Goal: Transaction & Acquisition: Obtain resource

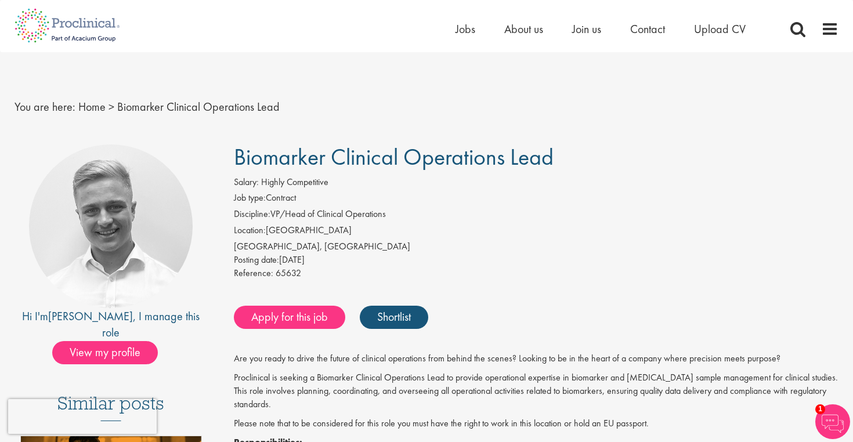
click at [323, 157] on span "Biomarker Clinical Operations Lead" at bounding box center [394, 157] width 320 height 30
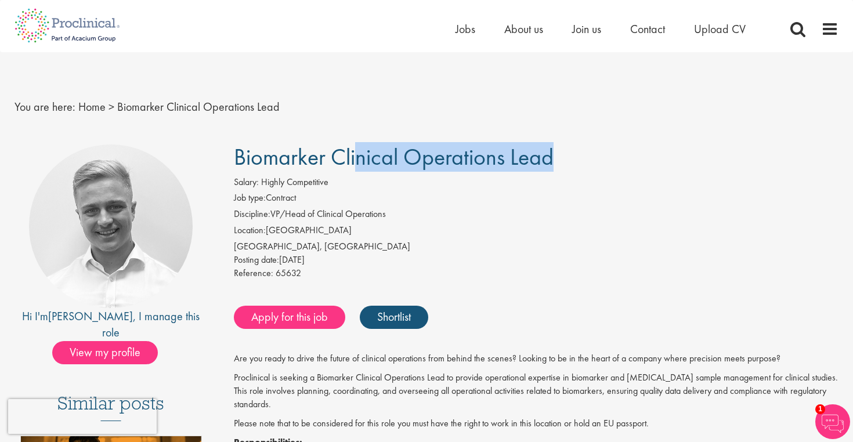
copy div "Biomarker Clinical Operations Lead"
click at [834, 28] on span at bounding box center [829, 28] width 17 height 17
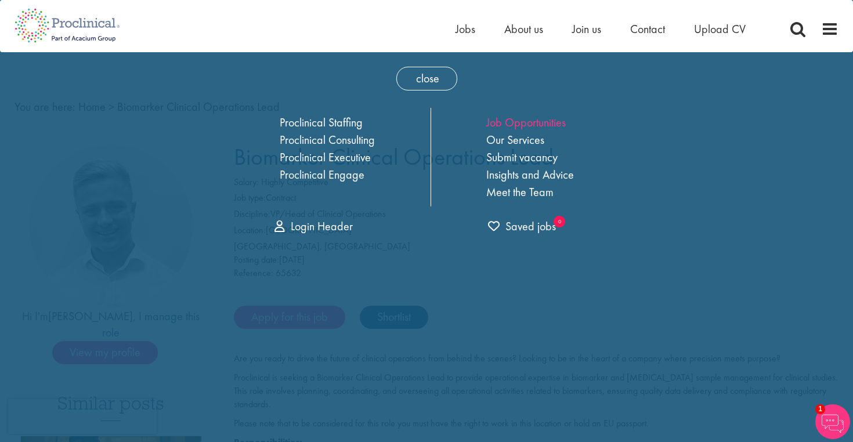
click at [530, 124] on link "Job Opportunities" at bounding box center [525, 122] width 79 height 15
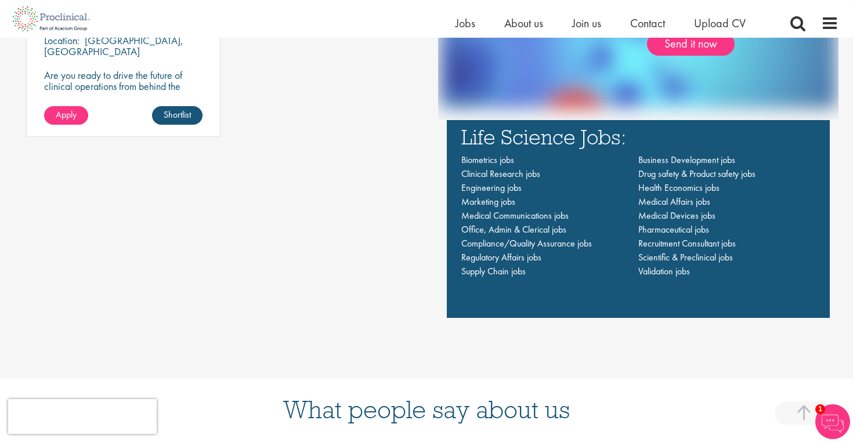
scroll to position [844, 0]
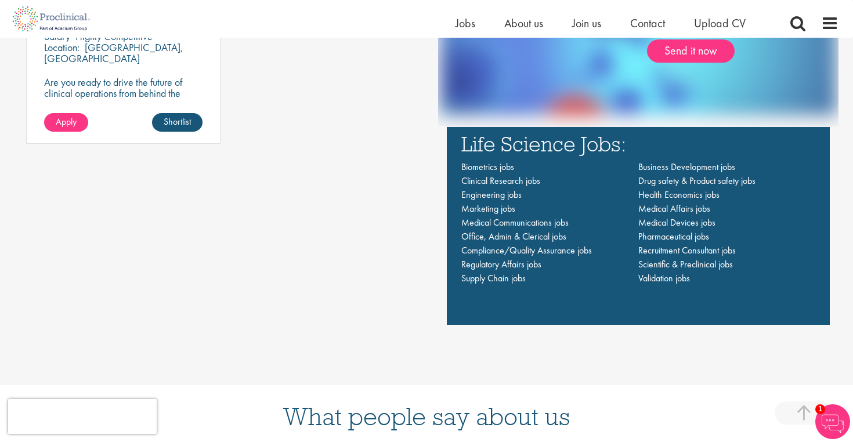
click at [538, 144] on h3 "Life Science Jobs:" at bounding box center [638, 143] width 354 height 21
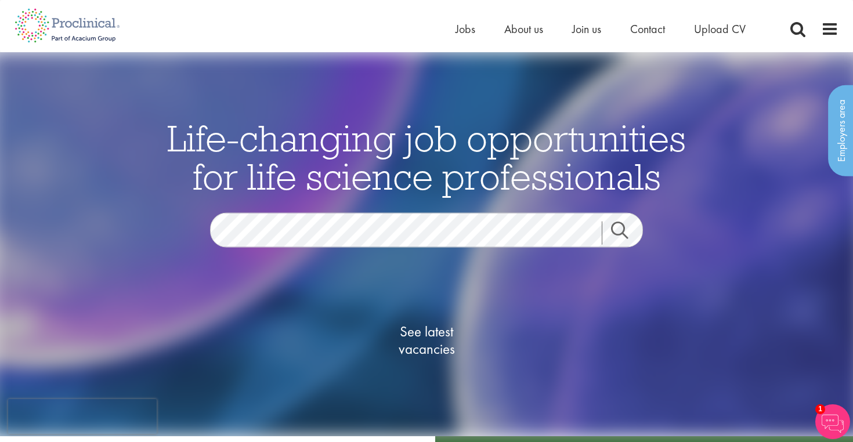
scroll to position [0, 0]
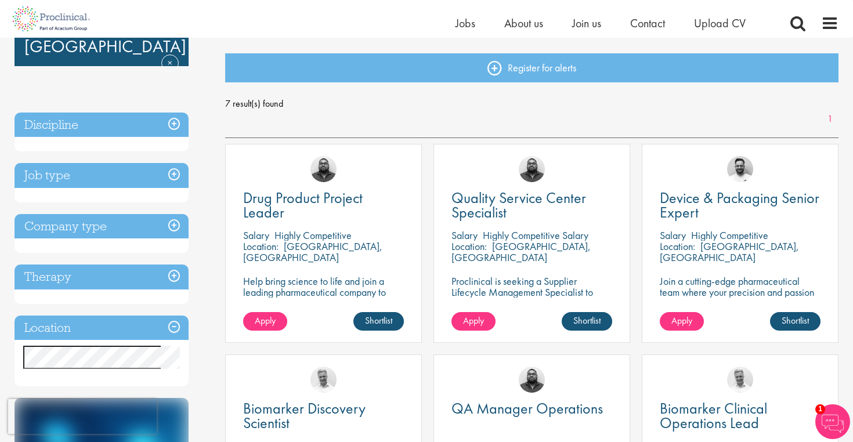
scroll to position [88, 0]
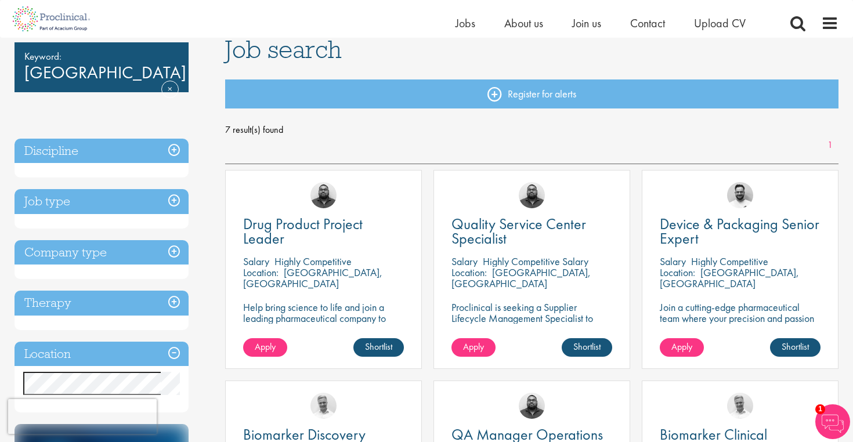
click at [125, 145] on h3 "Discipline" at bounding box center [102, 151] width 174 height 25
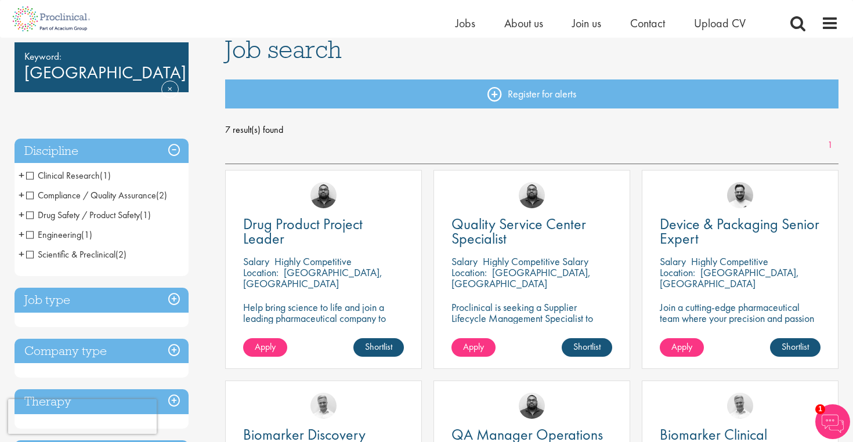
click at [79, 175] on span "Clinical Research" at bounding box center [63, 175] width 74 height 12
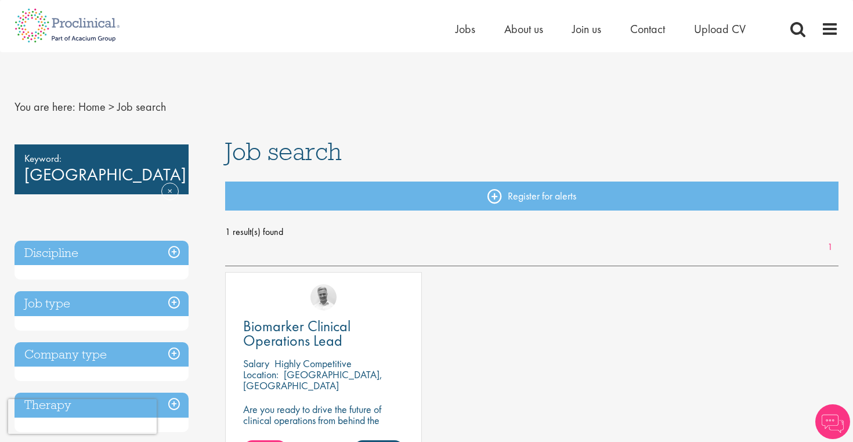
click at [93, 254] on h3 "Discipline" at bounding box center [102, 253] width 174 height 25
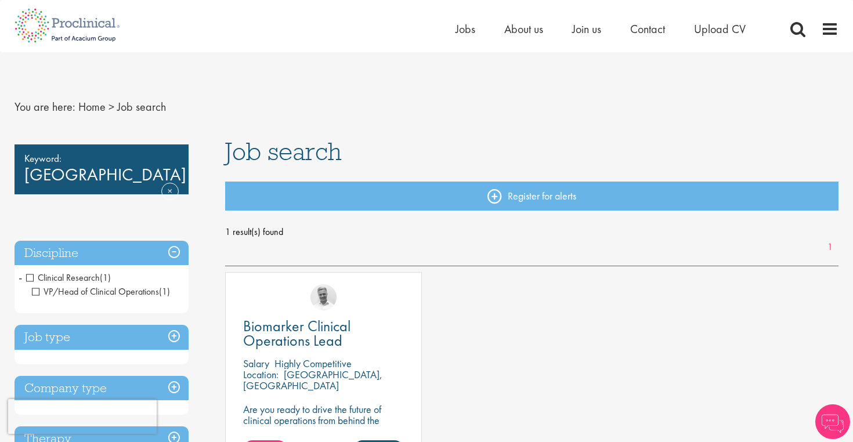
click at [29, 277] on span "Clinical Research" at bounding box center [63, 277] width 74 height 12
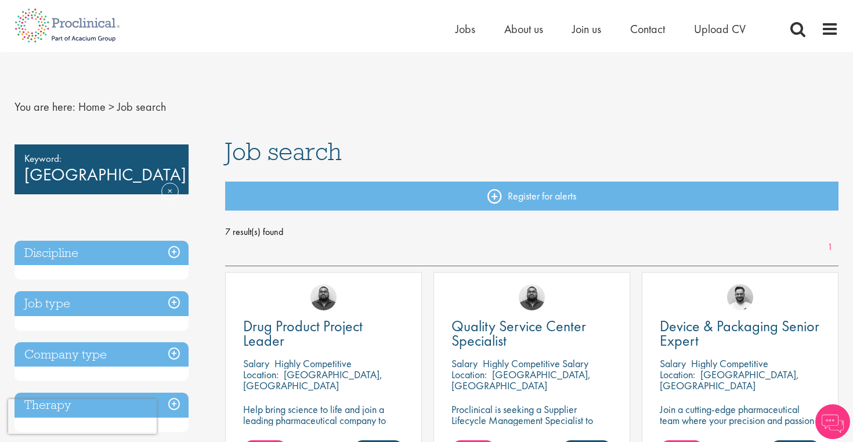
click at [114, 270] on div "Discipline Clinical Research (1) - + VP/Head of Clinical Operations (1) Complia…" at bounding box center [102, 260] width 174 height 39
click at [137, 248] on h3 "Discipline" at bounding box center [102, 253] width 174 height 25
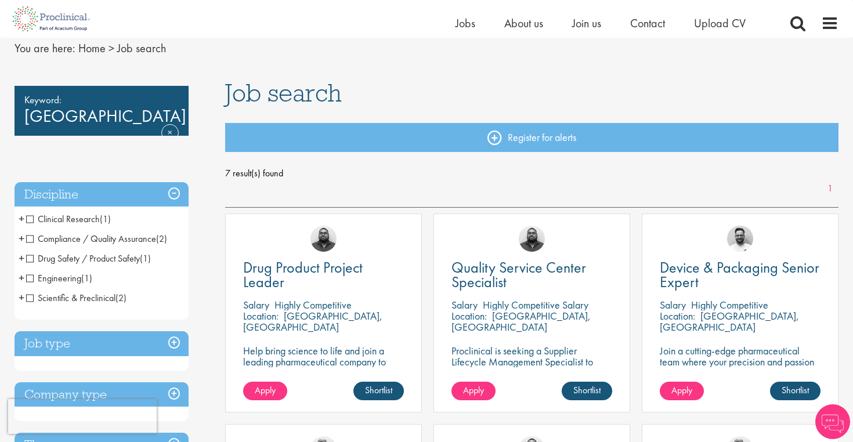
scroll to position [51, 0]
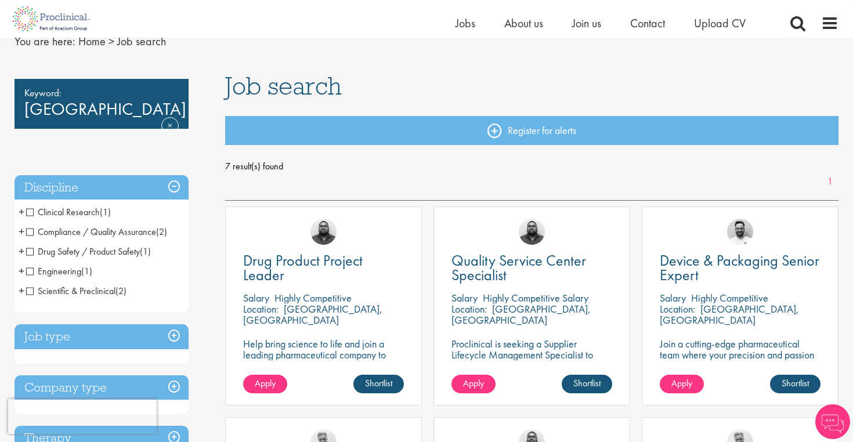
click at [73, 289] on span "Scientific & Preclinical" at bounding box center [70, 291] width 89 height 12
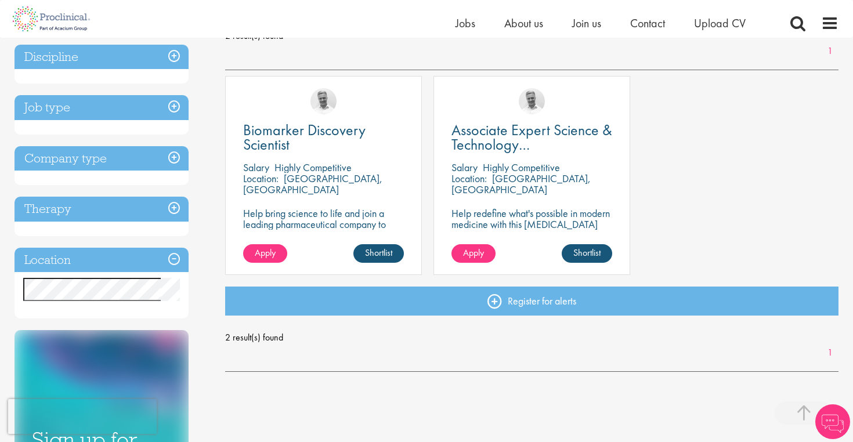
scroll to position [187, 0]
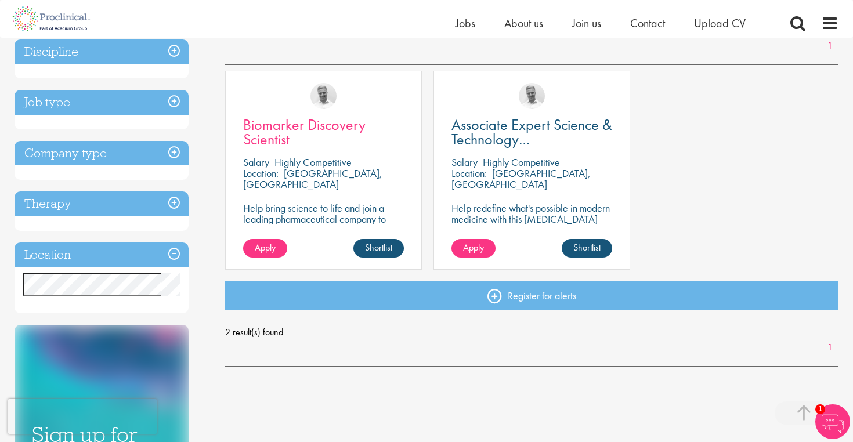
click at [328, 134] on link "Biomarker Discovery Scientist" at bounding box center [323, 132] width 161 height 29
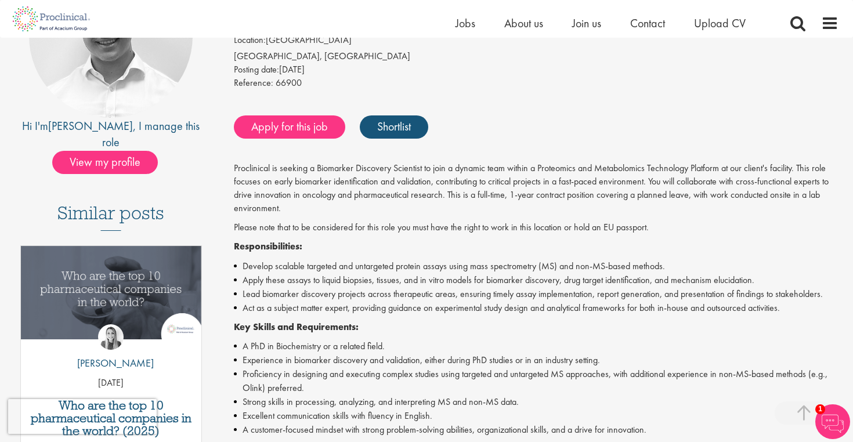
scroll to position [173, 0]
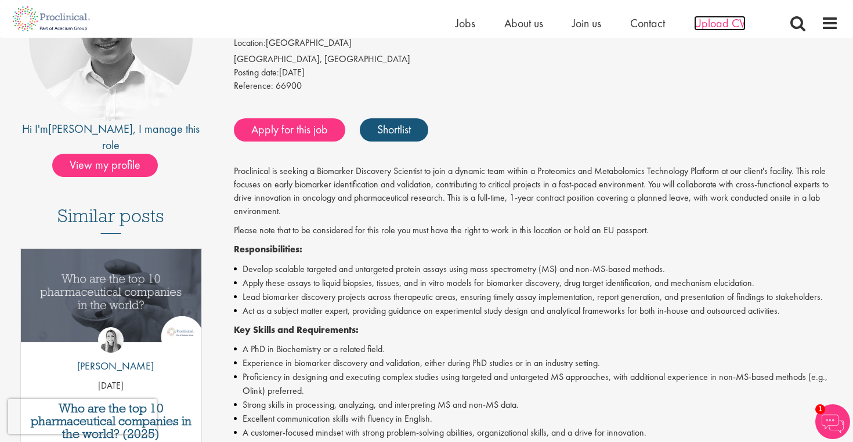
click at [718, 21] on span "Upload CV" at bounding box center [720, 23] width 52 height 15
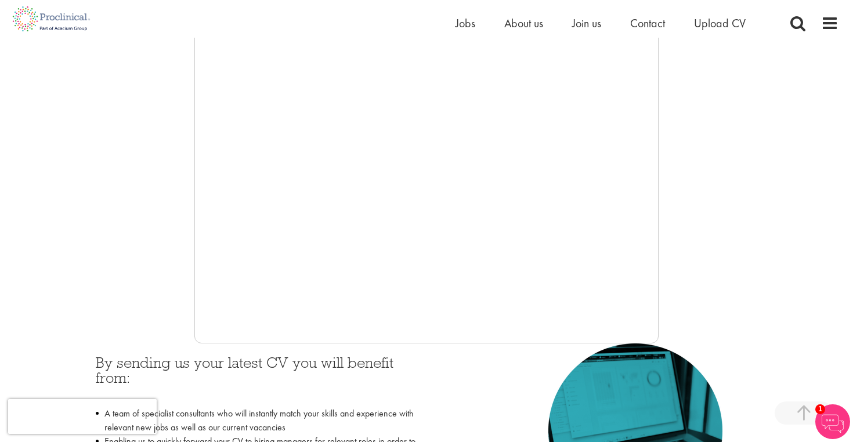
scroll to position [260, 0]
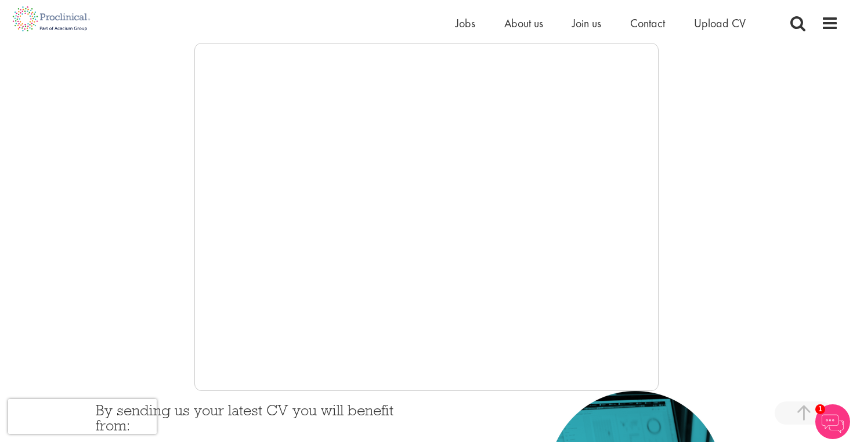
scroll to position [206, 0]
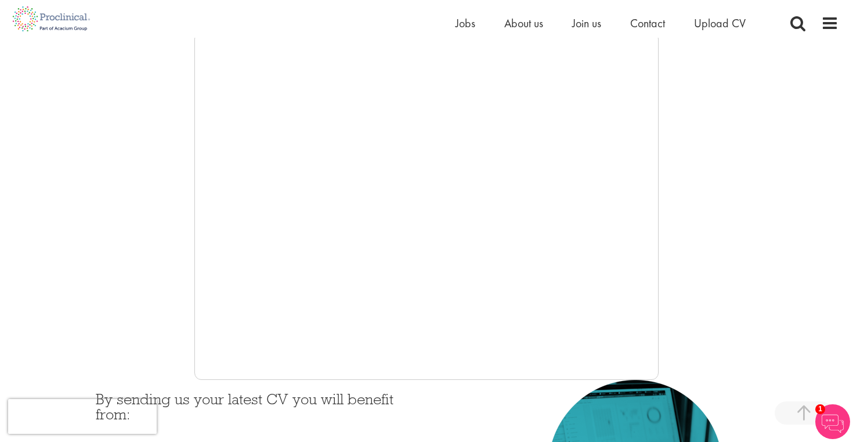
click at [169, 320] on div at bounding box center [427, 206] width 824 height 348
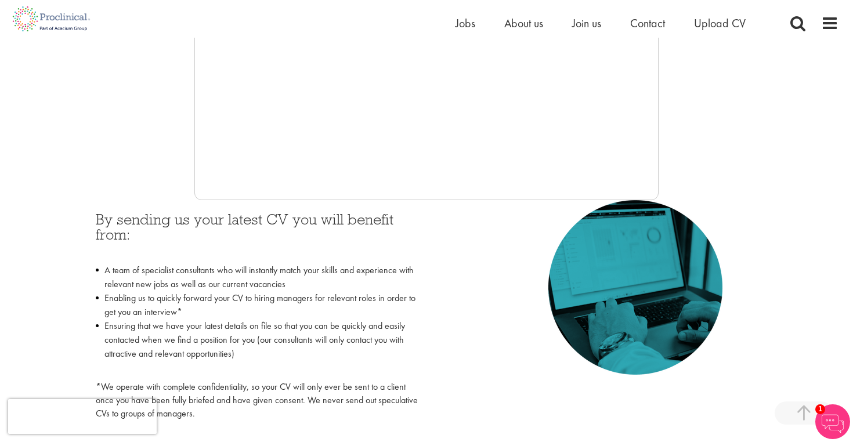
scroll to position [384, 0]
